Goal: Information Seeking & Learning: Learn about a topic

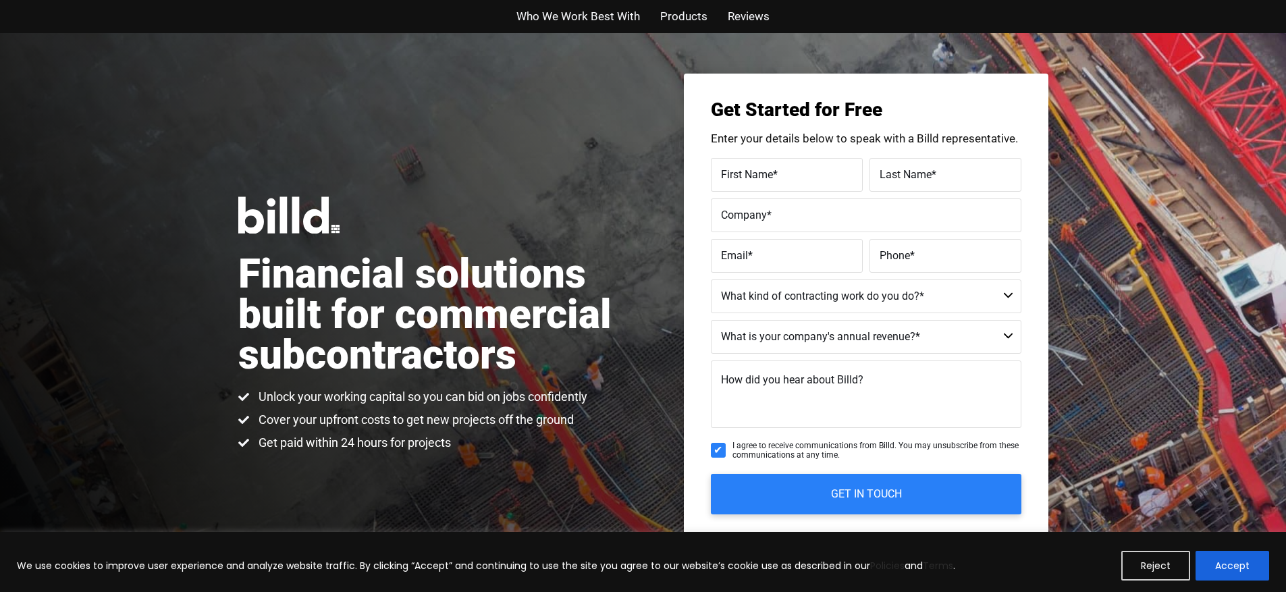
scroll to position [1306, 0]
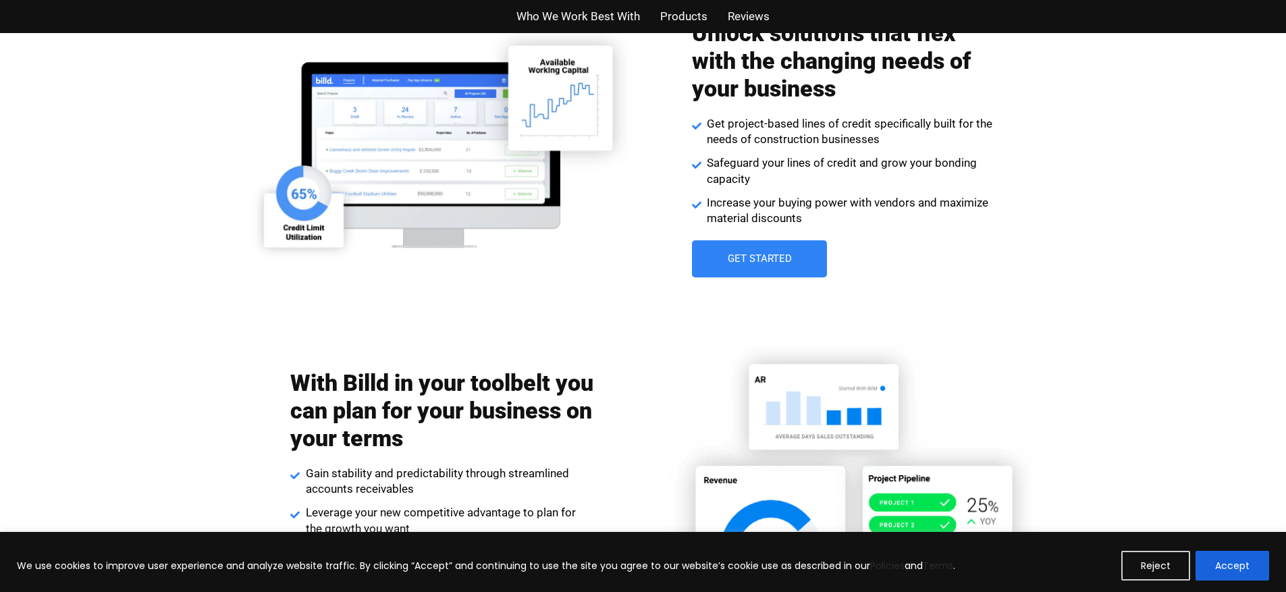
click at [725, 269] on link "Get Started" at bounding box center [759, 258] width 135 height 37
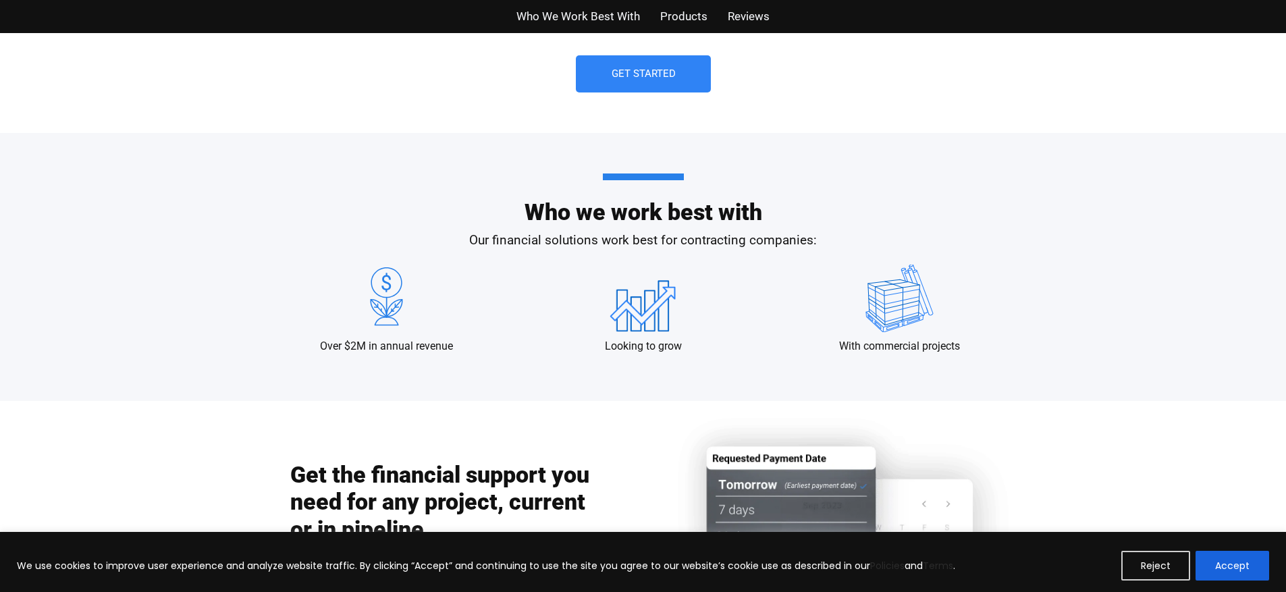
scroll to position [1228, 0]
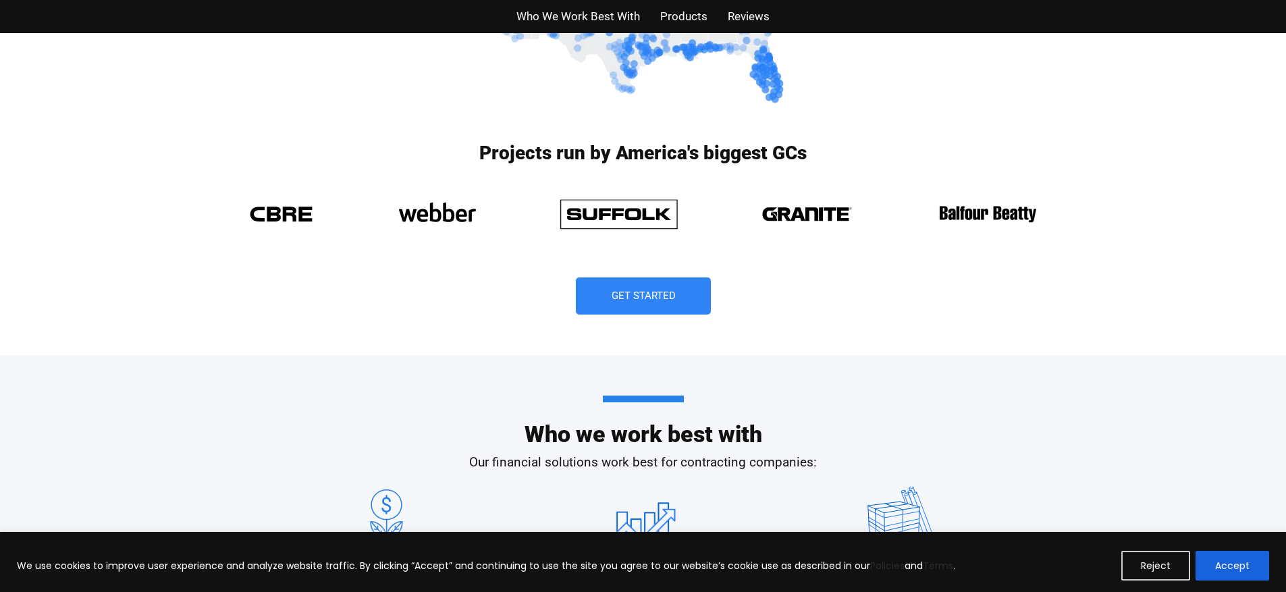
click at [661, 294] on span "Get Started" at bounding box center [643, 296] width 64 height 10
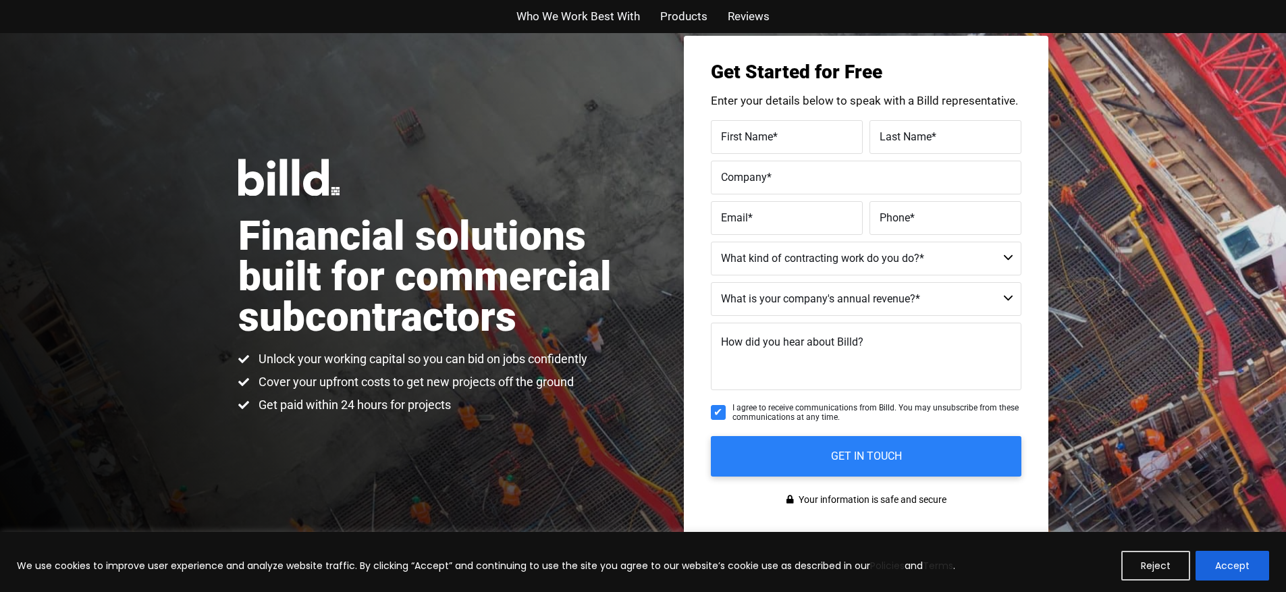
scroll to position [33, 0]
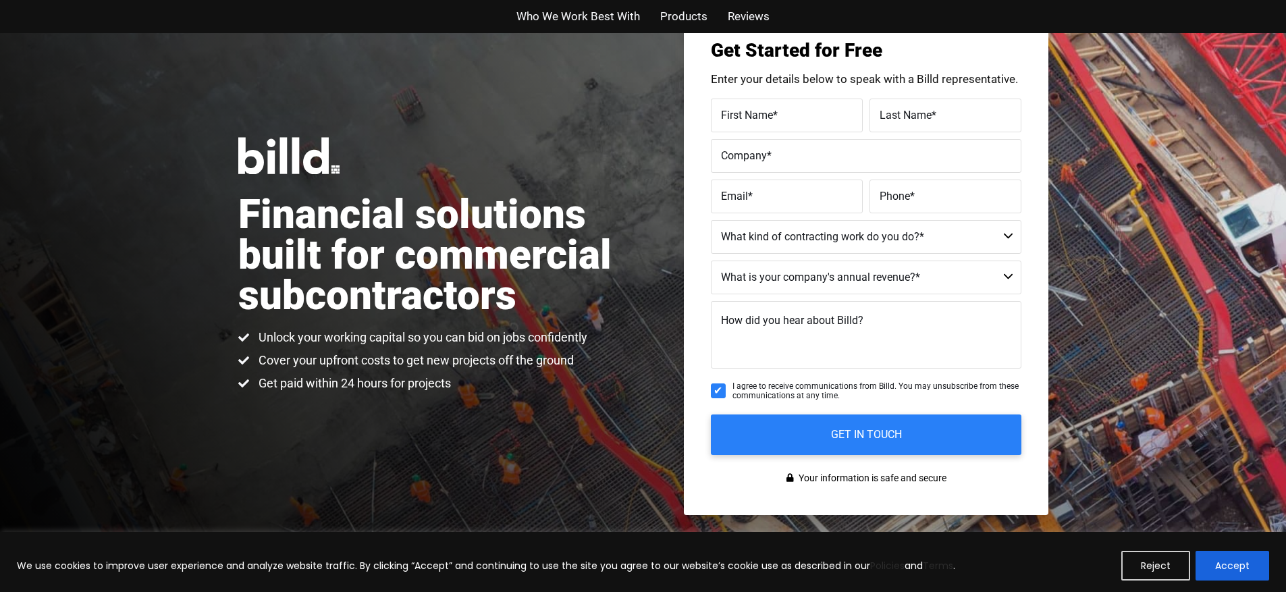
click at [729, 17] on span "Reviews" at bounding box center [749, 17] width 42 height 20
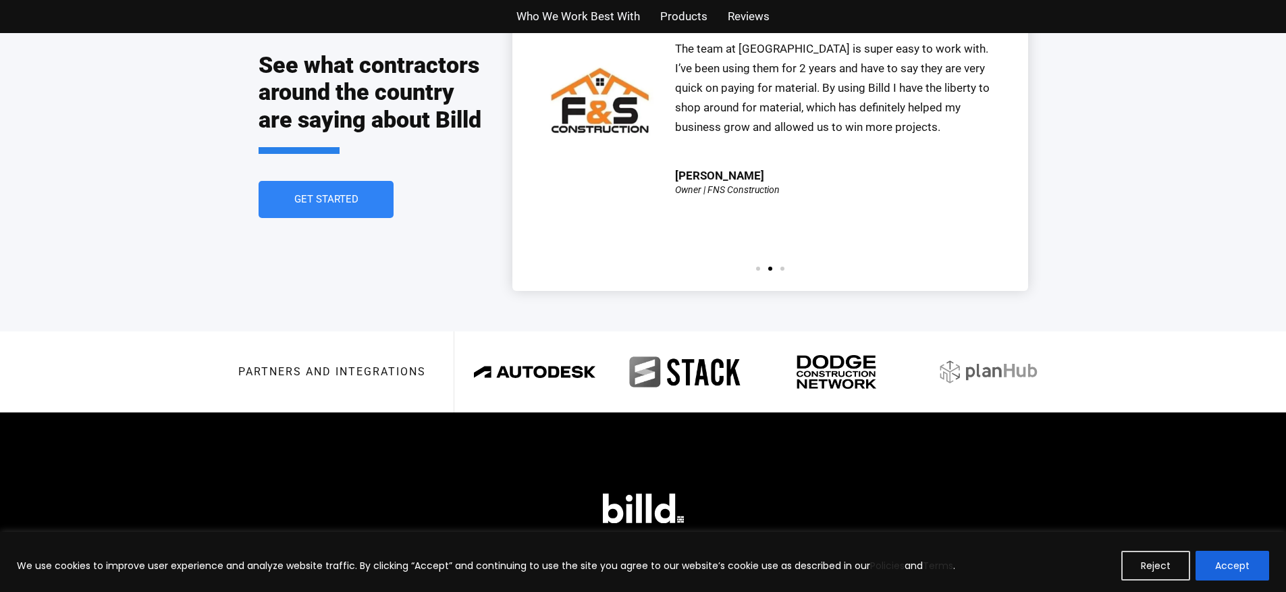
scroll to position [3091, 0]
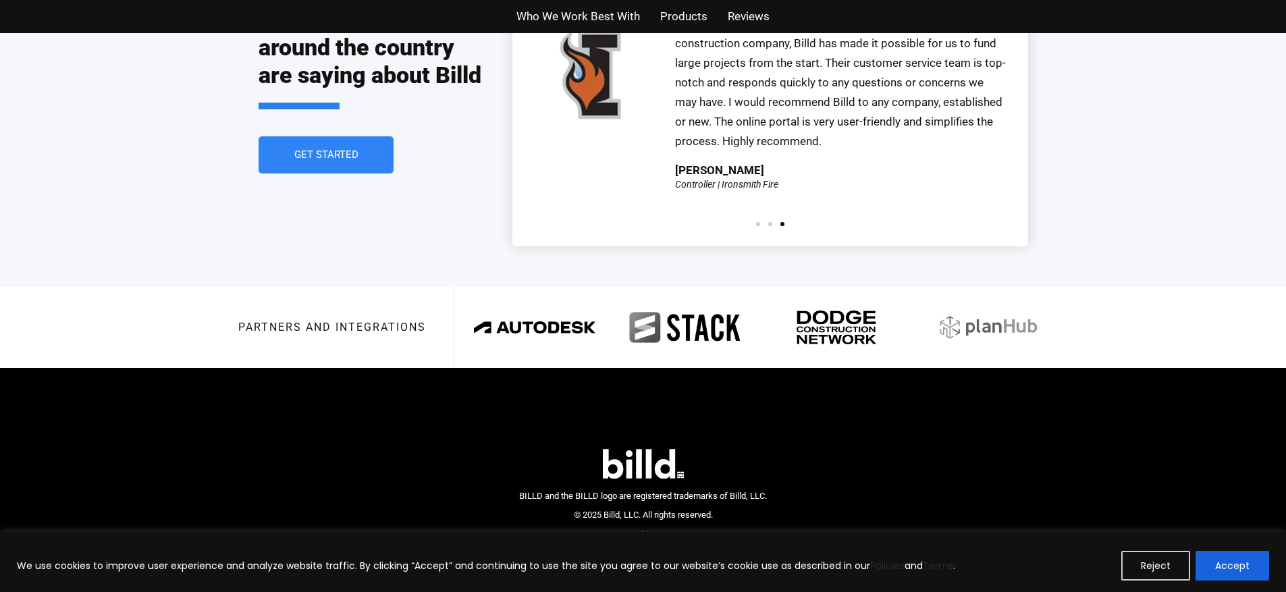
click at [340, 147] on link "Get Started" at bounding box center [326, 154] width 135 height 37
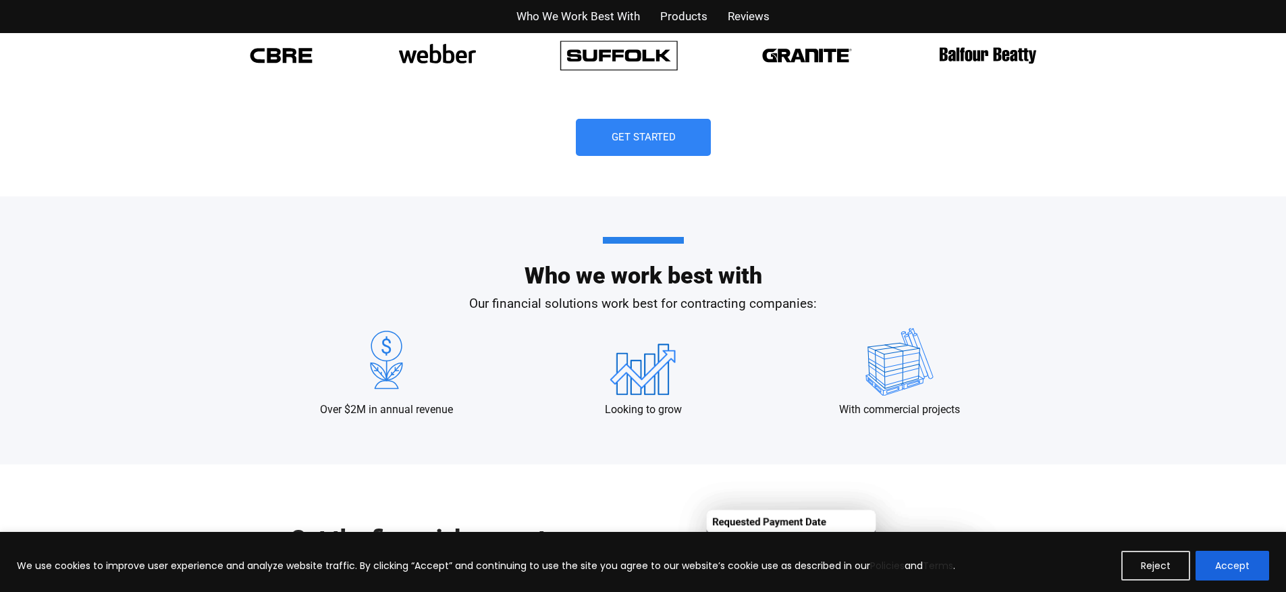
scroll to position [1227, 0]
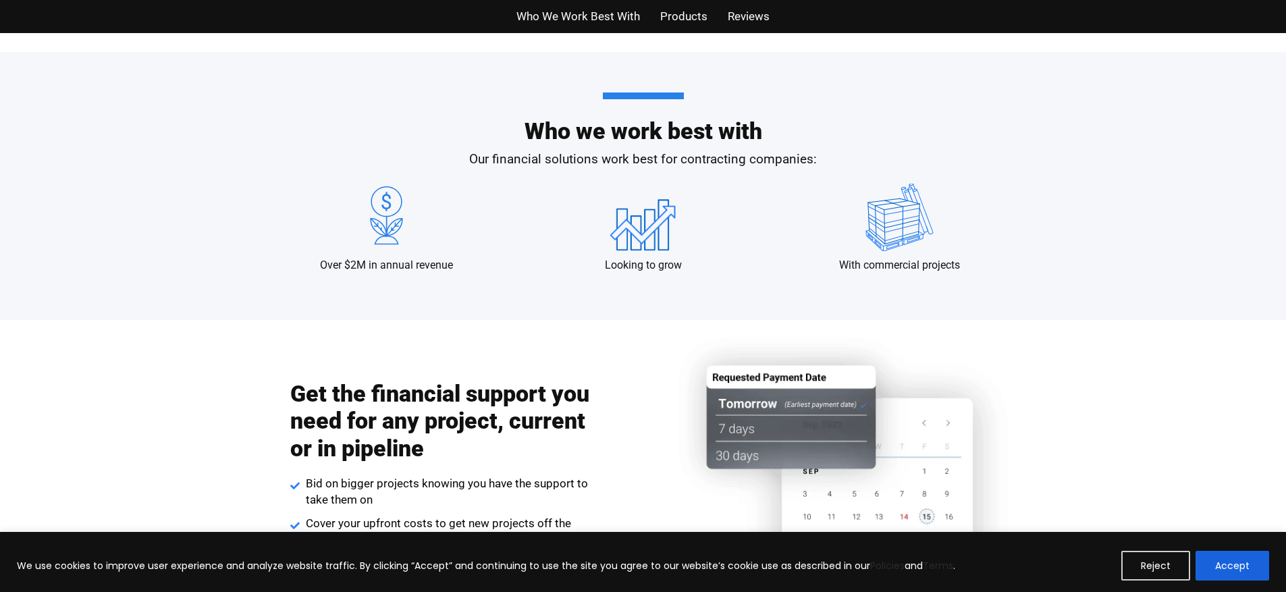
click at [689, 13] on span "Products" at bounding box center [683, 17] width 47 height 20
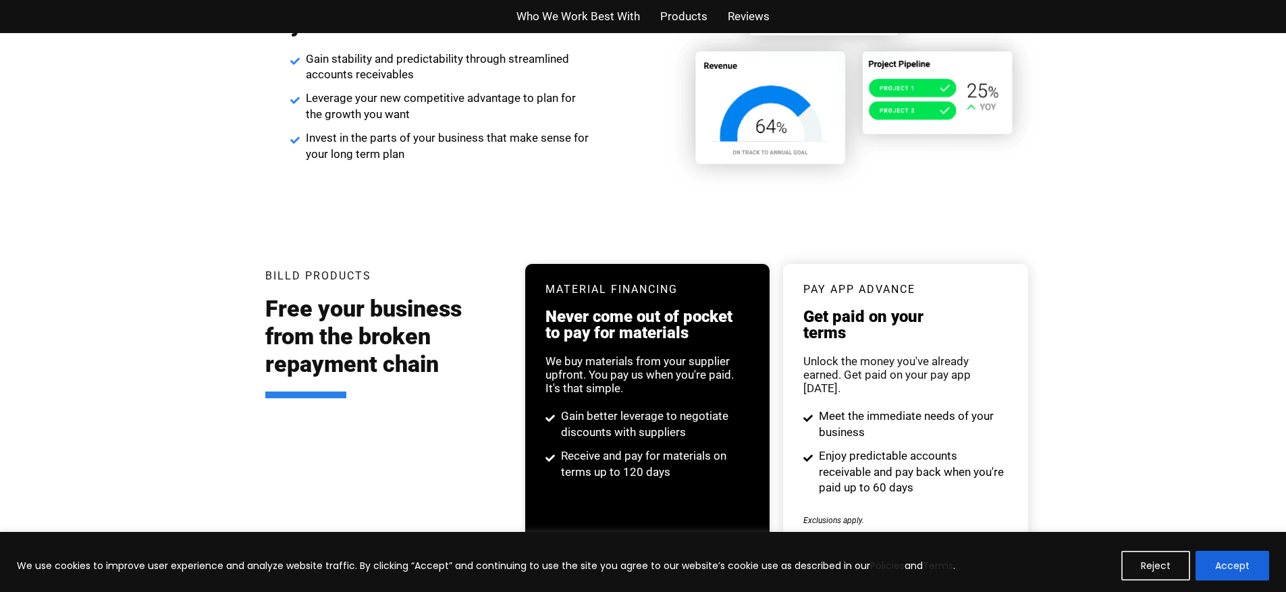
scroll to position [2573, 0]
